Goal: Task Accomplishment & Management: Manage account settings

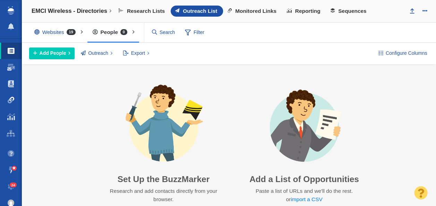
click at [11, 96] on link "Link Monitoring" at bounding box center [11, 100] width 22 height 17
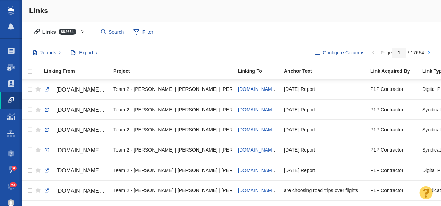
click at [10, 99] on span at bounding box center [11, 100] width 7 height 7
click at [143, 32] on span "Filter" at bounding box center [144, 32] width 28 height 13
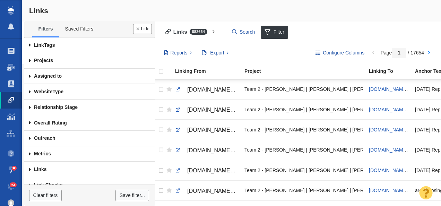
click at [29, 59] on span at bounding box center [29, 61] width 11 height 16
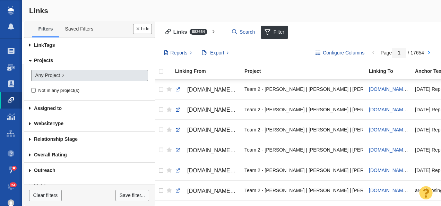
click at [58, 76] on span "Any Project" at bounding box center [47, 75] width 25 height 7
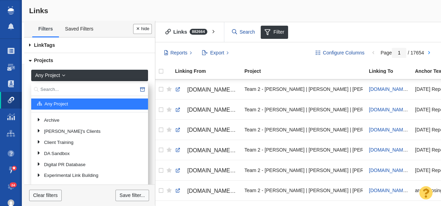
click at [77, 93] on input "text" at bounding box center [89, 89] width 117 height 13
type input "Credit one"
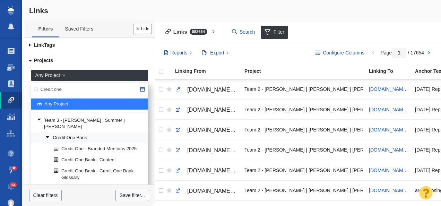
click at [88, 133] on link "Credit One Bank" at bounding box center [94, 138] width 101 height 10
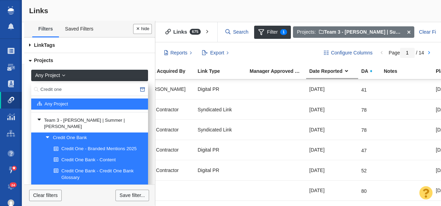
scroll to position [0, 387]
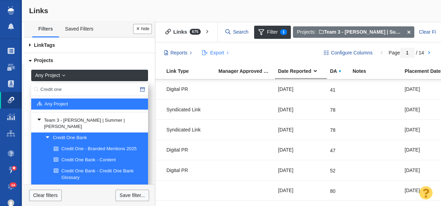
click at [222, 51] on span "Export" at bounding box center [217, 52] width 14 height 7
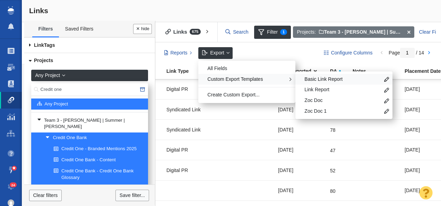
click at [301, 78] on div "Basic Link Report" at bounding box center [343, 79] width 97 height 11
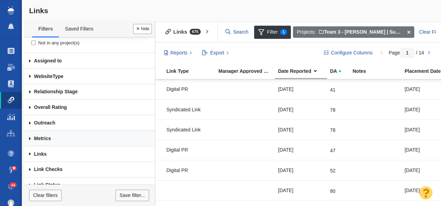
scroll to position [168, 0]
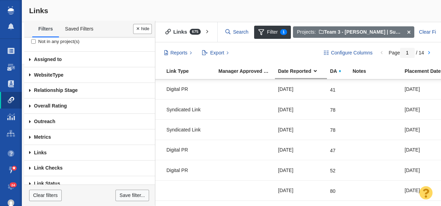
click at [31, 165] on span at bounding box center [29, 168] width 11 height 16
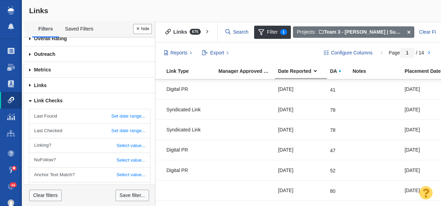
scroll to position [243, 0]
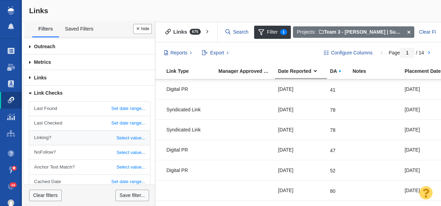
click at [120, 134] on link "Select value..." at bounding box center [89, 138] width 121 height 14
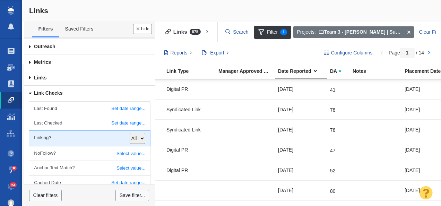
click at [134, 133] on select "All Yes No" at bounding box center [138, 138] width 16 height 11
select select "0"
click at [130, 133] on select "All Yes No" at bounding box center [138, 138] width 16 height 11
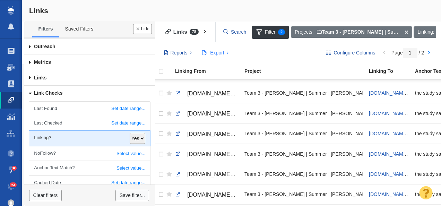
click at [220, 52] on span "Export" at bounding box center [217, 52] width 14 height 7
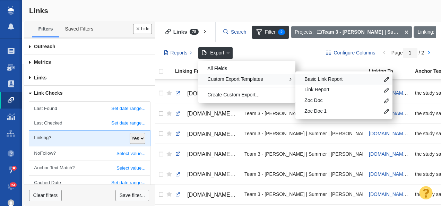
click at [312, 77] on span "Basic Link Report" at bounding box center [341, 79] width 75 height 7
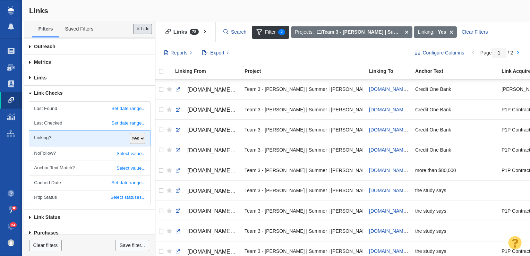
click at [148, 30] on button "Done" at bounding box center [142, 29] width 19 height 10
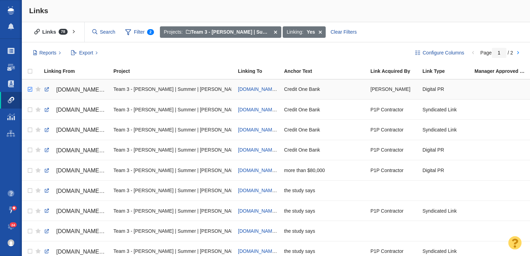
checkbox input "true"
click at [29, 89] on input "checkbox" at bounding box center [29, 89] width 10 height 15
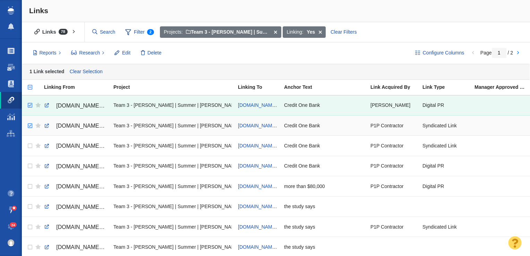
checkbox input "true"
click at [29, 123] on input "checkbox" at bounding box center [29, 125] width 10 height 15
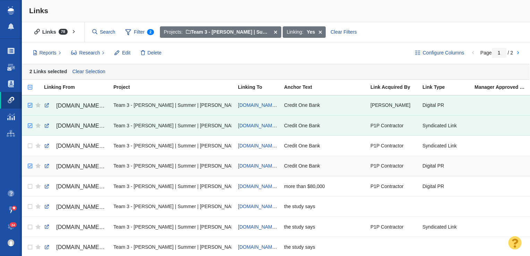
checkbox input "true"
click at [27, 162] on input "checkbox" at bounding box center [29, 165] width 10 height 15
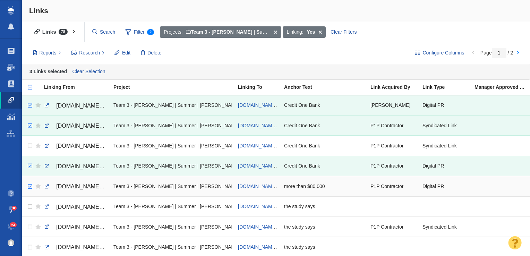
checkbox input "true"
click at [31, 184] on input "checkbox" at bounding box center [29, 186] width 10 height 15
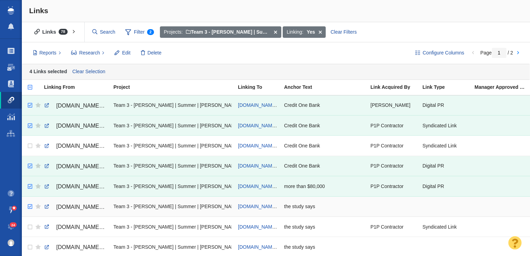
checkbox input "true"
click at [31, 206] on input "checkbox" at bounding box center [29, 206] width 10 height 15
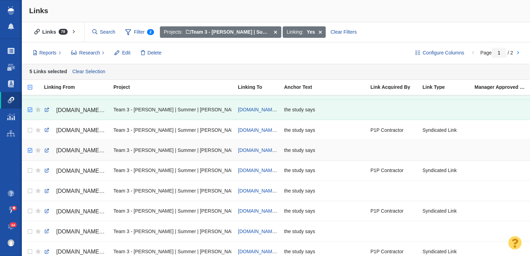
checkbox input "true"
click at [31, 150] on input "checkbox" at bounding box center [29, 150] width 10 height 15
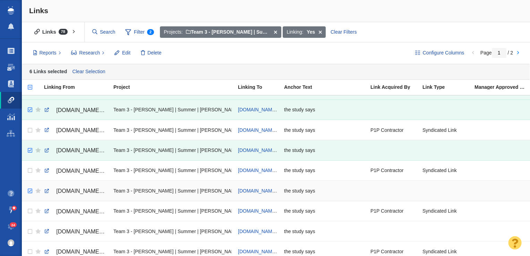
checkbox input "true"
click at [29, 190] on input "checkbox" at bounding box center [29, 190] width 10 height 15
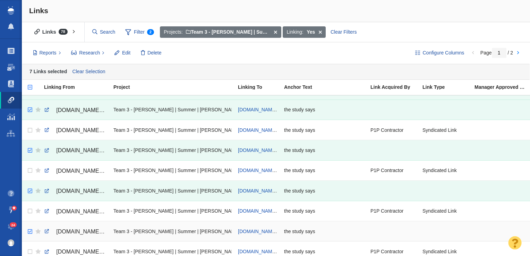
checkbox input "true"
click at [29, 206] on input "checkbox" at bounding box center [29, 231] width 10 height 15
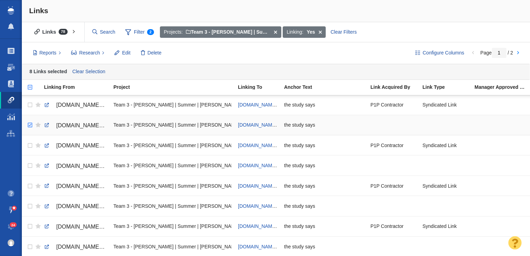
checkbox input "true"
click at [28, 121] on input "checkbox" at bounding box center [29, 125] width 10 height 15
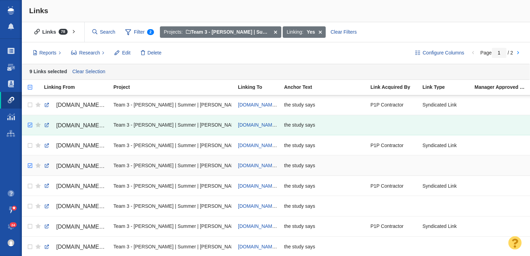
checkbox input "true"
click at [28, 166] on input "checkbox" at bounding box center [29, 165] width 10 height 15
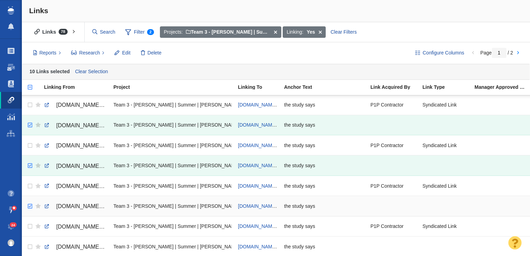
checkbox input "true"
click at [28, 203] on input "checkbox" at bounding box center [29, 206] width 10 height 15
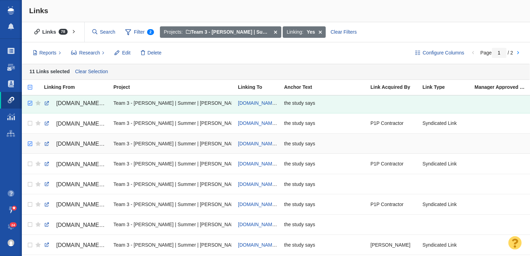
checkbox input "true"
click at [29, 141] on input "checkbox" at bounding box center [29, 143] width 10 height 15
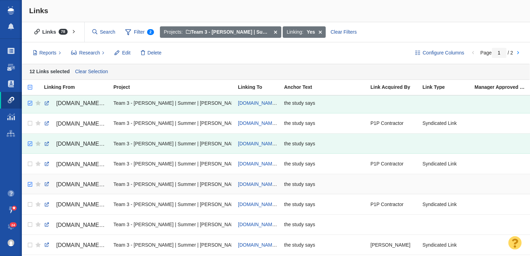
checkbox input "true"
click at [26, 180] on input "checkbox" at bounding box center [29, 184] width 10 height 15
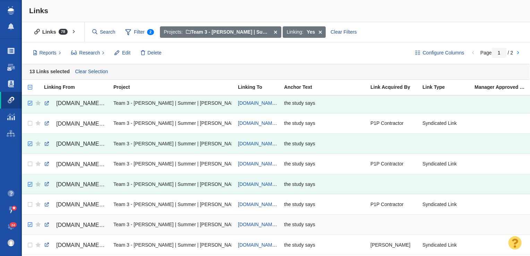
checkbox input "true"
click at [29, 206] on input "checkbox" at bounding box center [29, 224] width 10 height 15
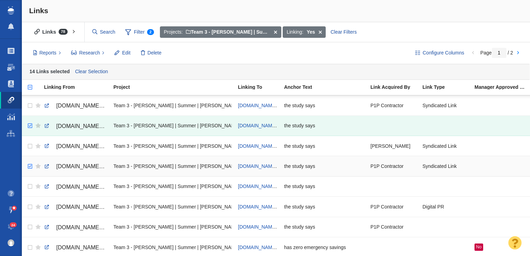
checkbox input "true"
click at [29, 166] on input "checkbox" at bounding box center [29, 166] width 10 height 15
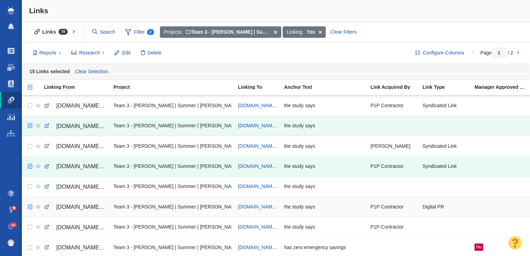
checkbox input "true"
click at [30, 204] on input "checkbox" at bounding box center [29, 206] width 10 height 15
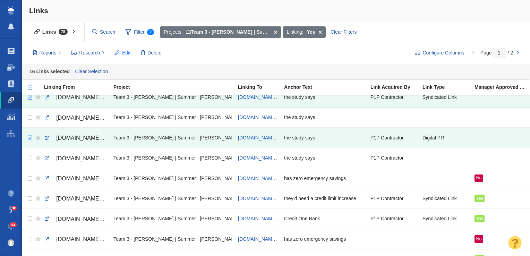
click at [122, 47] on button "Edit" at bounding box center [123, 53] width 24 height 12
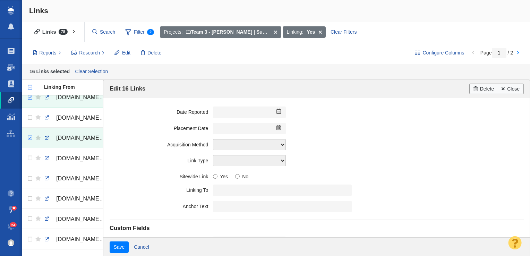
scroll to position [144, 0]
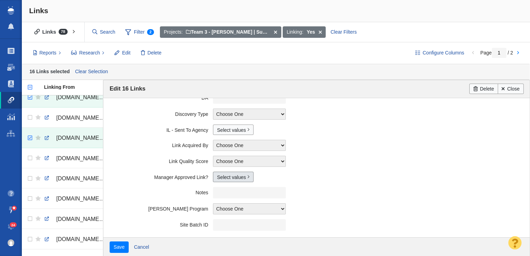
click at [232, 175] on link "Select values" at bounding box center [233, 177] width 41 height 10
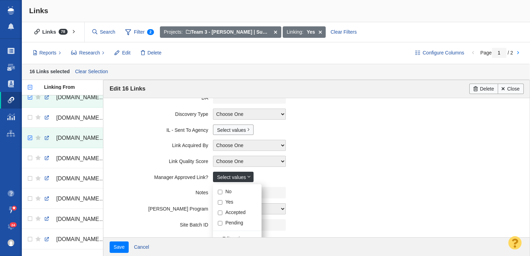
click at [227, 199] on label "Yes" at bounding box center [229, 202] width 8 height 6
click at [222, 200] on input "Yes" at bounding box center [220, 202] width 5 height 5
checkbox input "true"
click at [110, 206] on input "Save" at bounding box center [119, 247] width 19 height 12
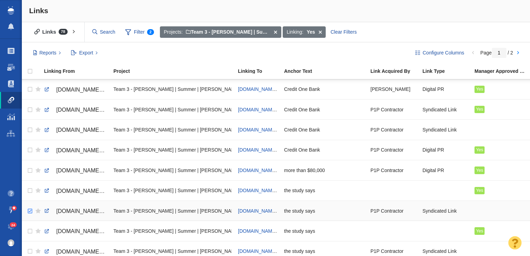
checkbox input "true"
click at [29, 206] on input "checkbox" at bounding box center [29, 210] width 10 height 15
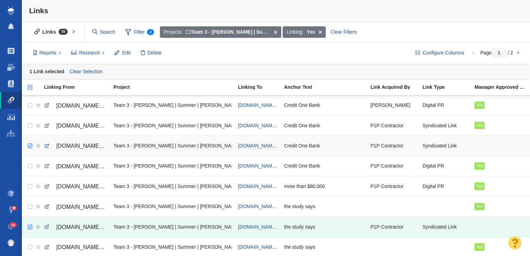
checkbox input "true"
drag, startPoint x: 32, startPoint y: 146, endPoint x: 36, endPoint y: 146, distance: 4.2
click at [31, 146] on input "checkbox" at bounding box center [29, 145] width 10 height 15
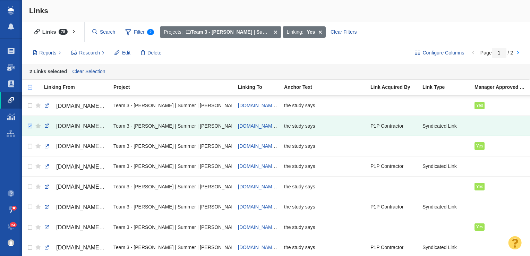
scroll to position [125, 0]
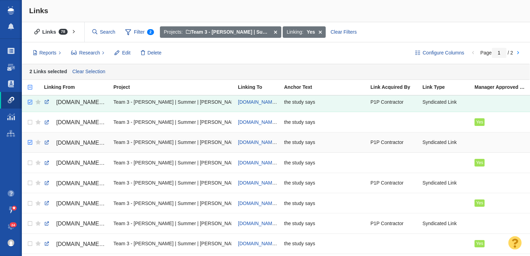
checkbox input "true"
click at [26, 139] on input "checkbox" at bounding box center [29, 142] width 10 height 15
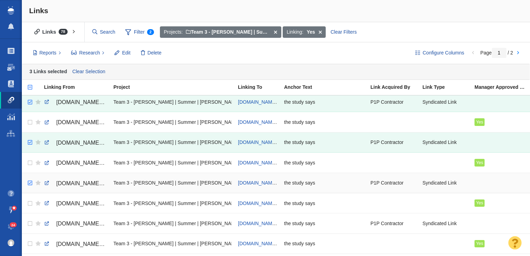
checkbox input "true"
click at [30, 184] on input "checkbox" at bounding box center [29, 182] width 10 height 15
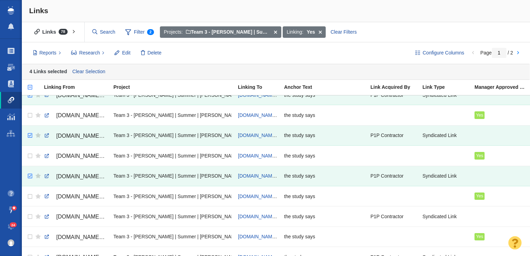
scroll to position [200, 0]
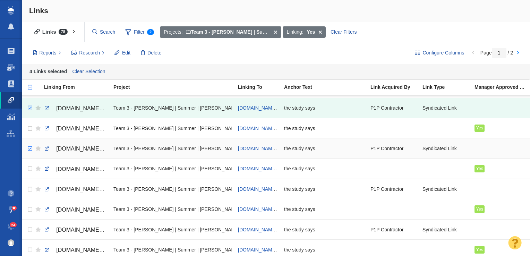
checkbox input "true"
click at [28, 146] on input "checkbox" at bounding box center [29, 148] width 10 height 15
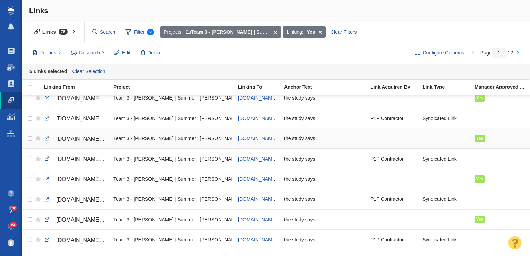
scroll to position [272, 0]
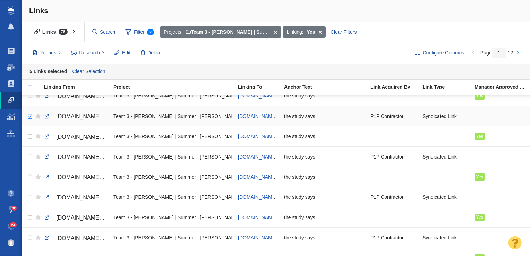
checkbox input "true"
click at [31, 118] on input "checkbox" at bounding box center [29, 116] width 10 height 15
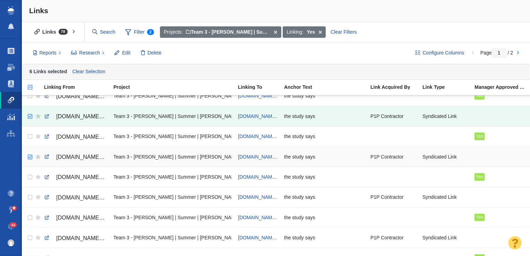
checkbox input "true"
click at [28, 156] on input "checkbox" at bounding box center [29, 156] width 10 height 15
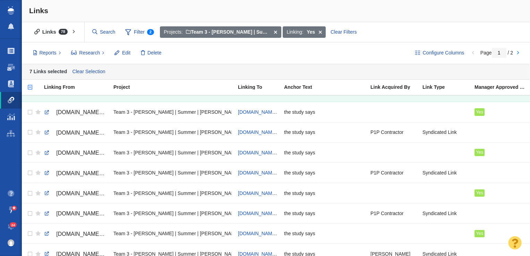
scroll to position [339, 0]
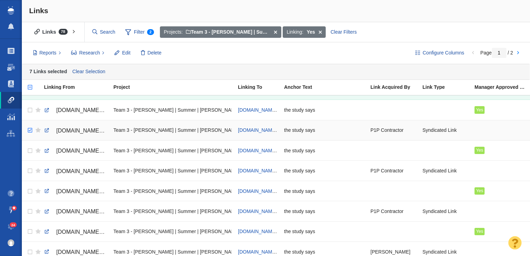
checkbox input "true"
click at [32, 128] on input "checkbox" at bounding box center [29, 130] width 10 height 15
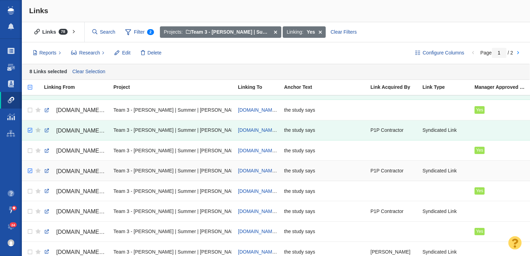
checkbox input "true"
click at [28, 169] on input "checkbox" at bounding box center [29, 170] width 10 height 15
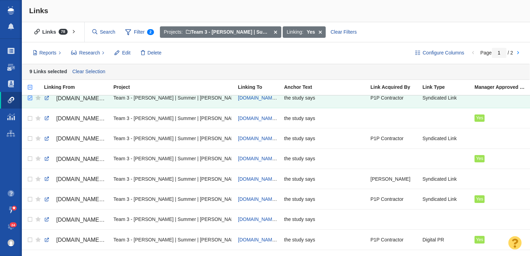
scroll to position [422, 0]
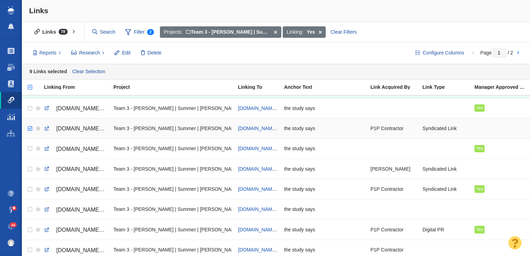
checkbox input "true"
click at [24, 123] on input "checkbox" at bounding box center [29, 128] width 10 height 15
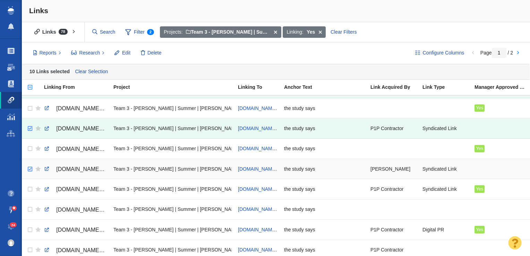
checkbox input "true"
click at [25, 166] on input "checkbox" at bounding box center [29, 169] width 10 height 15
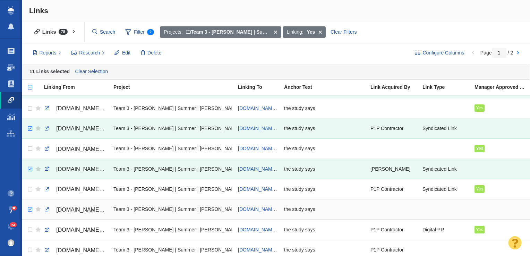
checkbox input "true"
click at [27, 206] on input "checkbox" at bounding box center [29, 209] width 10 height 15
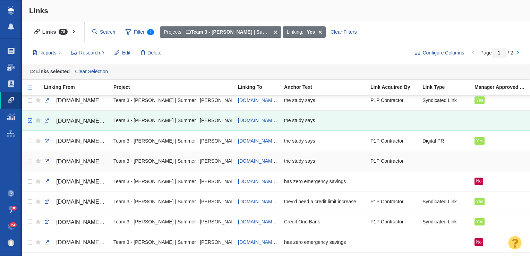
scroll to position [513, 0]
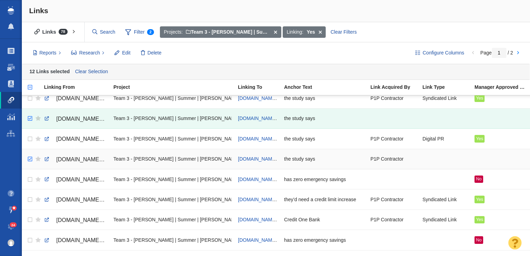
checkbox input "true"
click at [28, 159] on input "checkbox" at bounding box center [29, 158] width 10 height 15
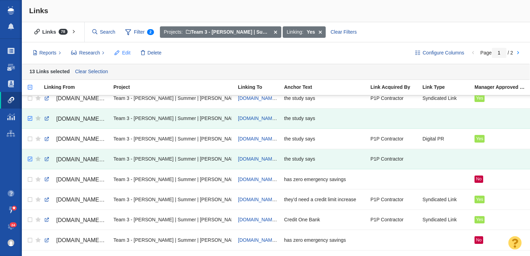
click at [122, 54] on span "Edit" at bounding box center [126, 52] width 8 height 7
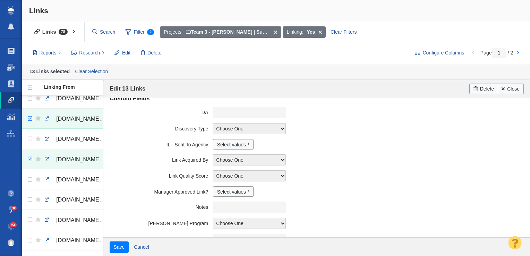
scroll to position [128, 0]
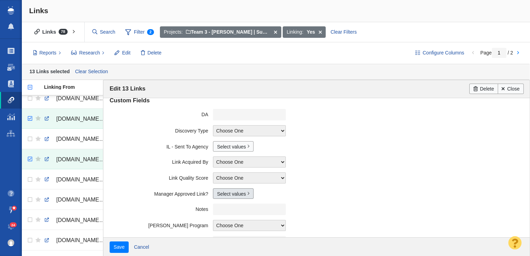
click at [246, 188] on link "Select values" at bounding box center [233, 193] width 41 height 10
click at [231, 206] on label "Yes" at bounding box center [229, 218] width 8 height 6
click at [222, 206] on input "Yes" at bounding box center [220, 219] width 5 height 5
checkbox input "true"
click at [110, 206] on input "Save" at bounding box center [119, 247] width 19 height 12
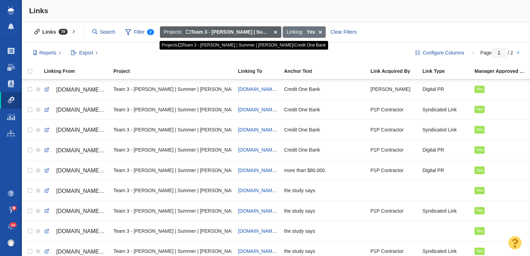
click at [276, 31] on span at bounding box center [275, 32] width 11 height 12
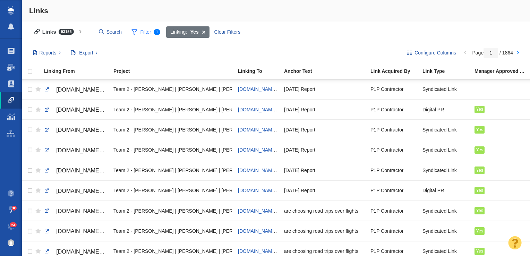
click at [152, 34] on span "Filter 1" at bounding box center [146, 32] width 37 height 13
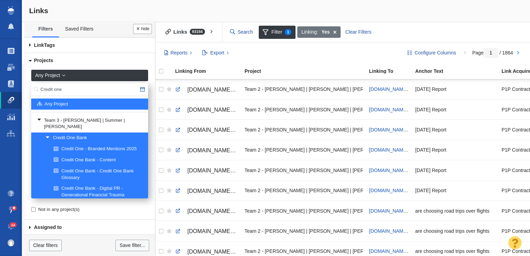
drag, startPoint x: 76, startPoint y: 86, endPoint x: 47, endPoint y: 85, distance: 29.1
click at [37, 89] on div "Credit one" at bounding box center [89, 89] width 117 height 13
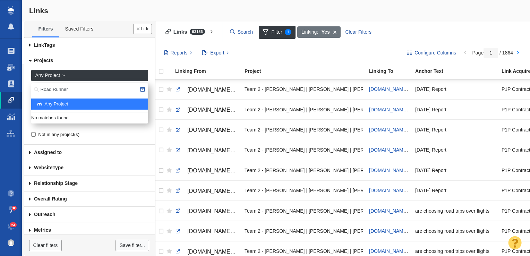
drag, startPoint x: 54, startPoint y: 87, endPoint x: 57, endPoint y: 90, distance: 4.2
click at [53, 87] on input "Road Runner" at bounding box center [89, 89] width 117 height 13
type input "RoadRunner"
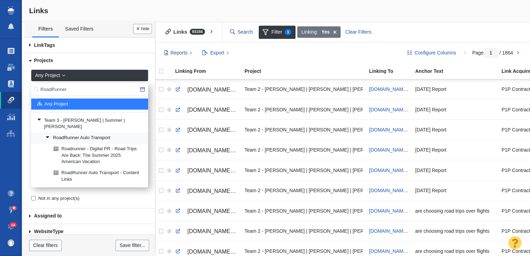
click at [116, 133] on link "RoadRunner Auto Transport" at bounding box center [94, 138] width 101 height 10
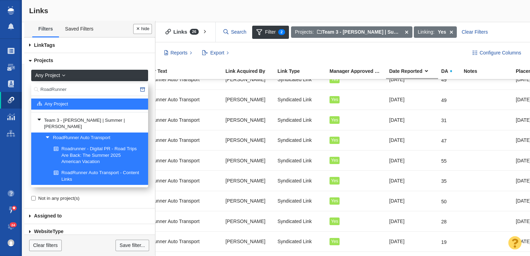
scroll to position [0, 276]
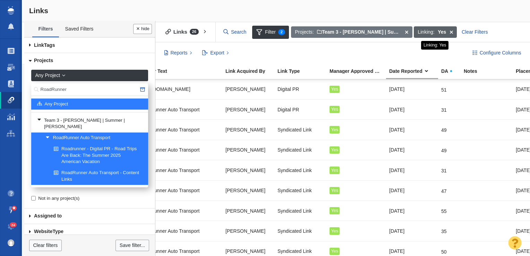
click at [441, 31] on span at bounding box center [451, 32] width 11 height 12
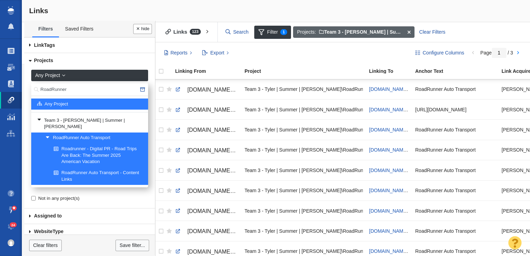
click at [409, 31] on span at bounding box center [408, 32] width 11 height 12
